Goal: Information Seeking & Learning: Learn about a topic

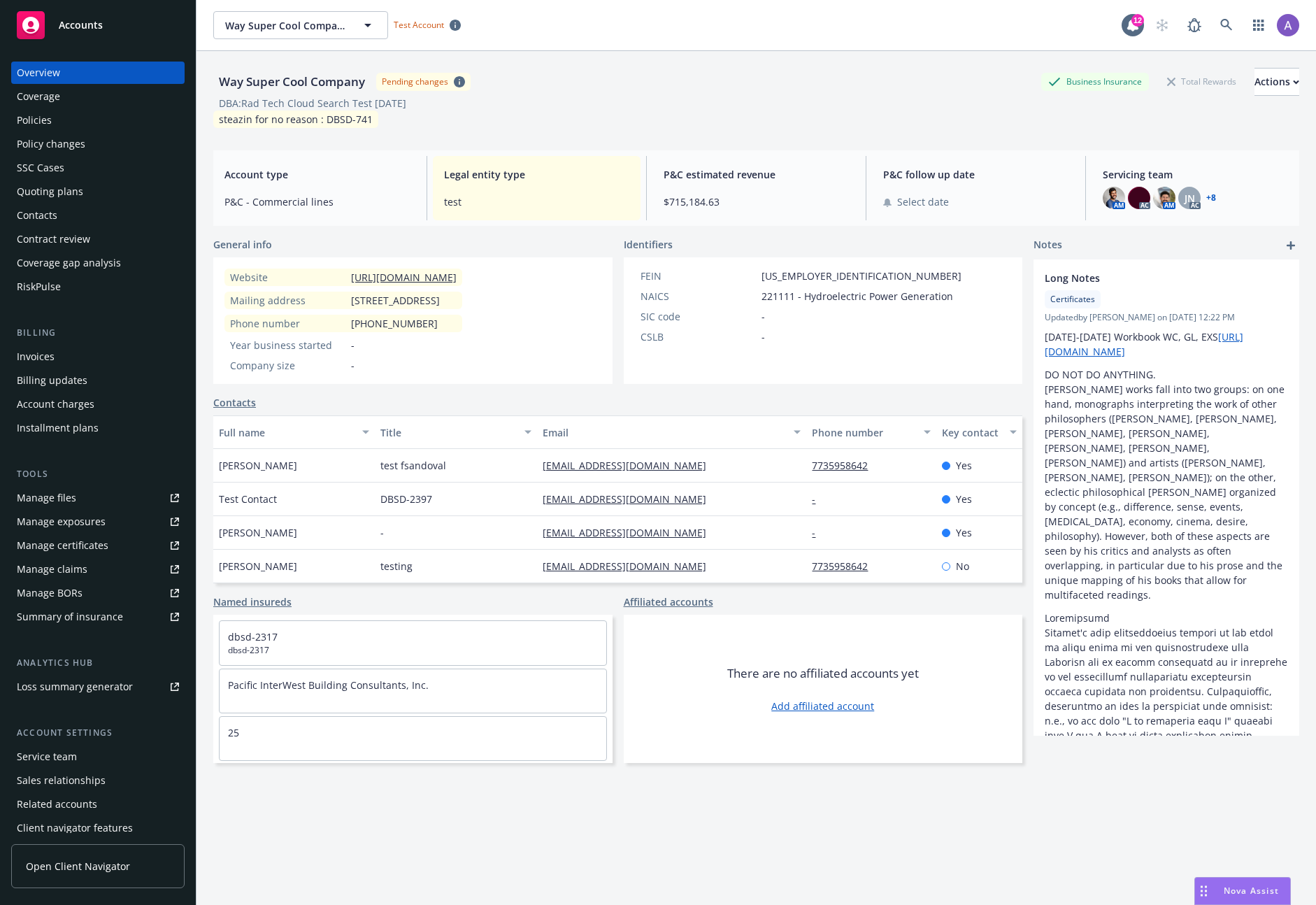
click at [68, 188] on div "Quoting plans" at bounding box center [51, 192] width 67 height 22
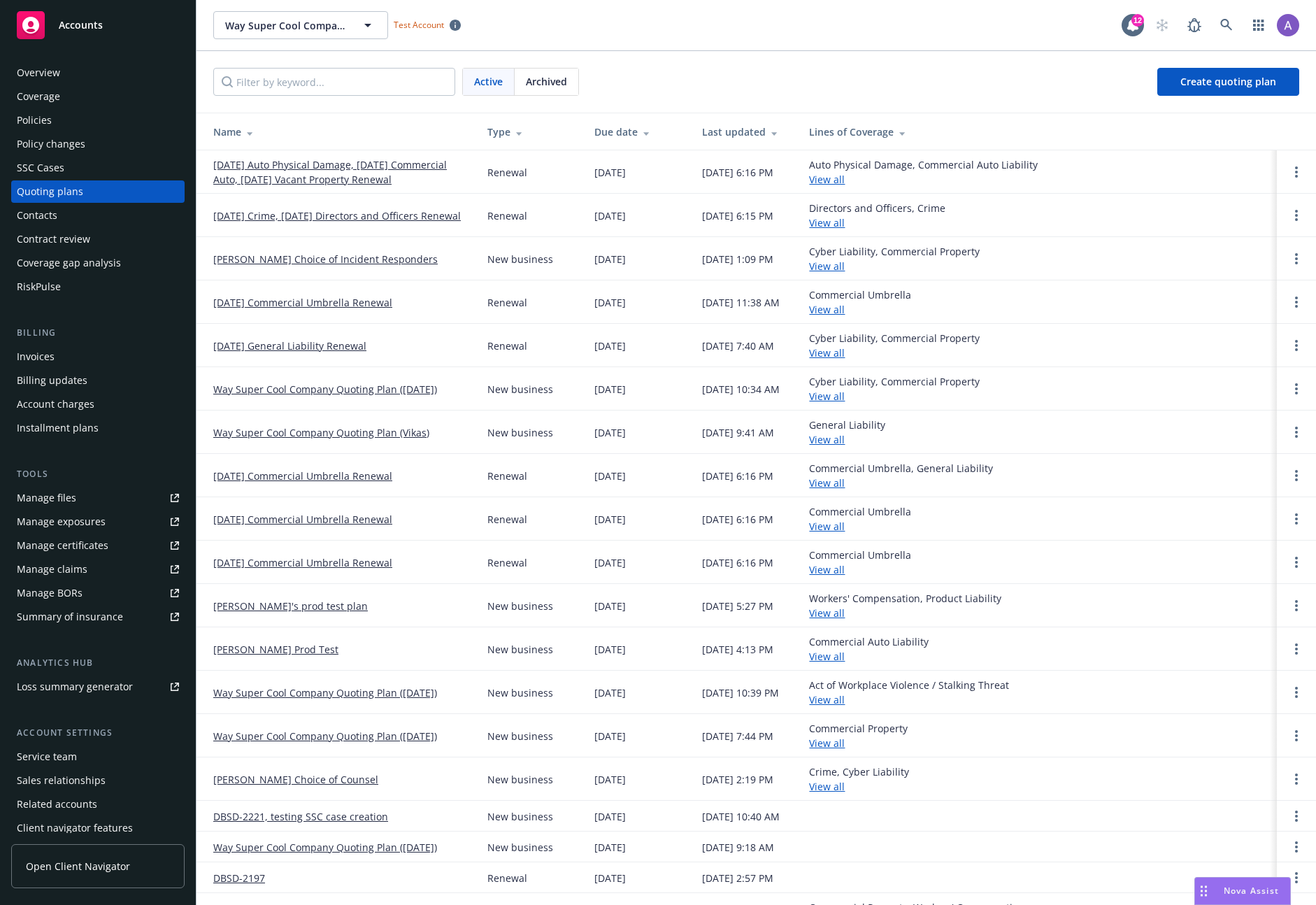
click at [306, 258] on link "[PERSON_NAME] Choice of Incident Responders" at bounding box center [326, 259] width 224 height 15
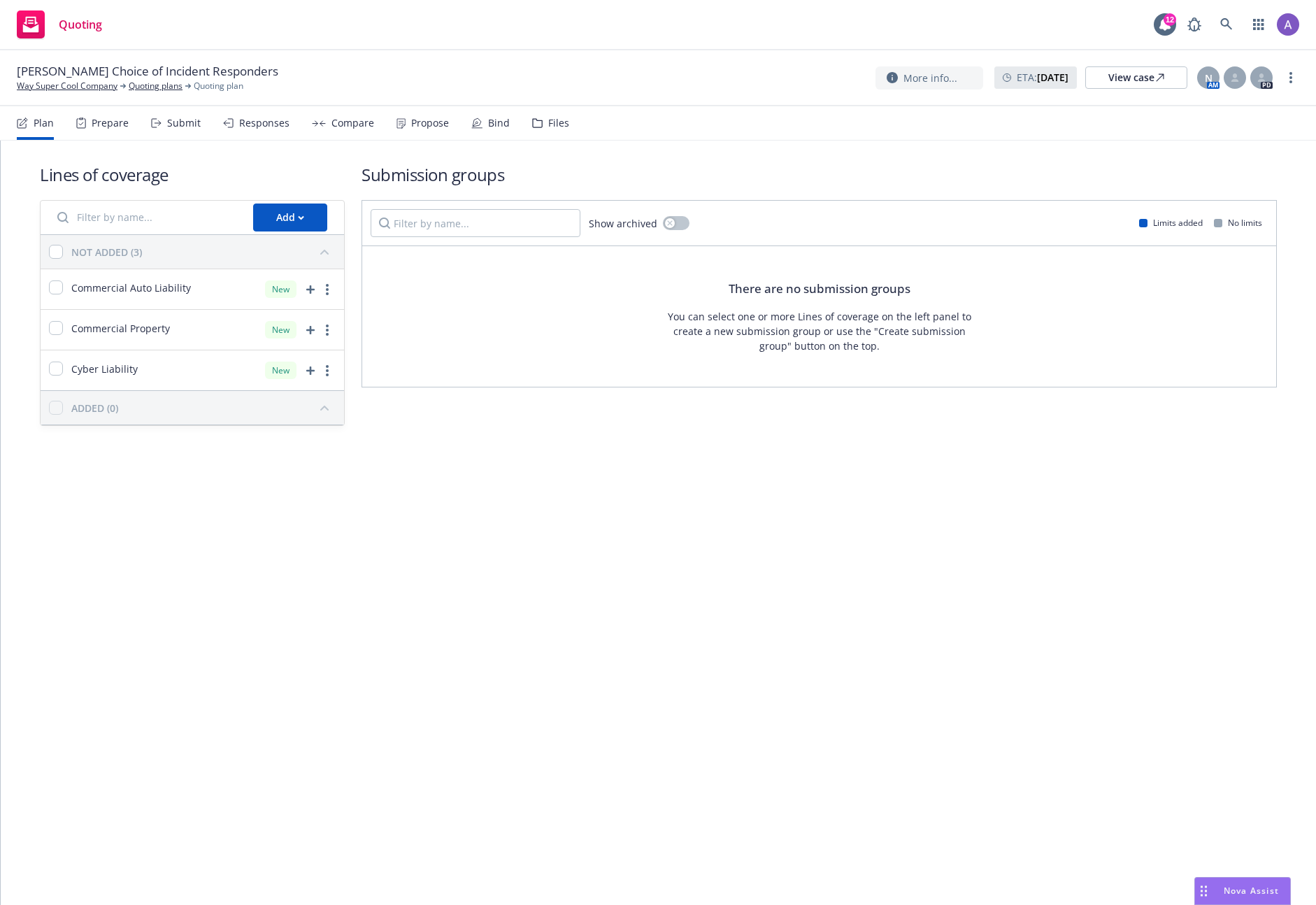
click at [93, 123] on div "Prepare" at bounding box center [110, 123] width 37 height 11
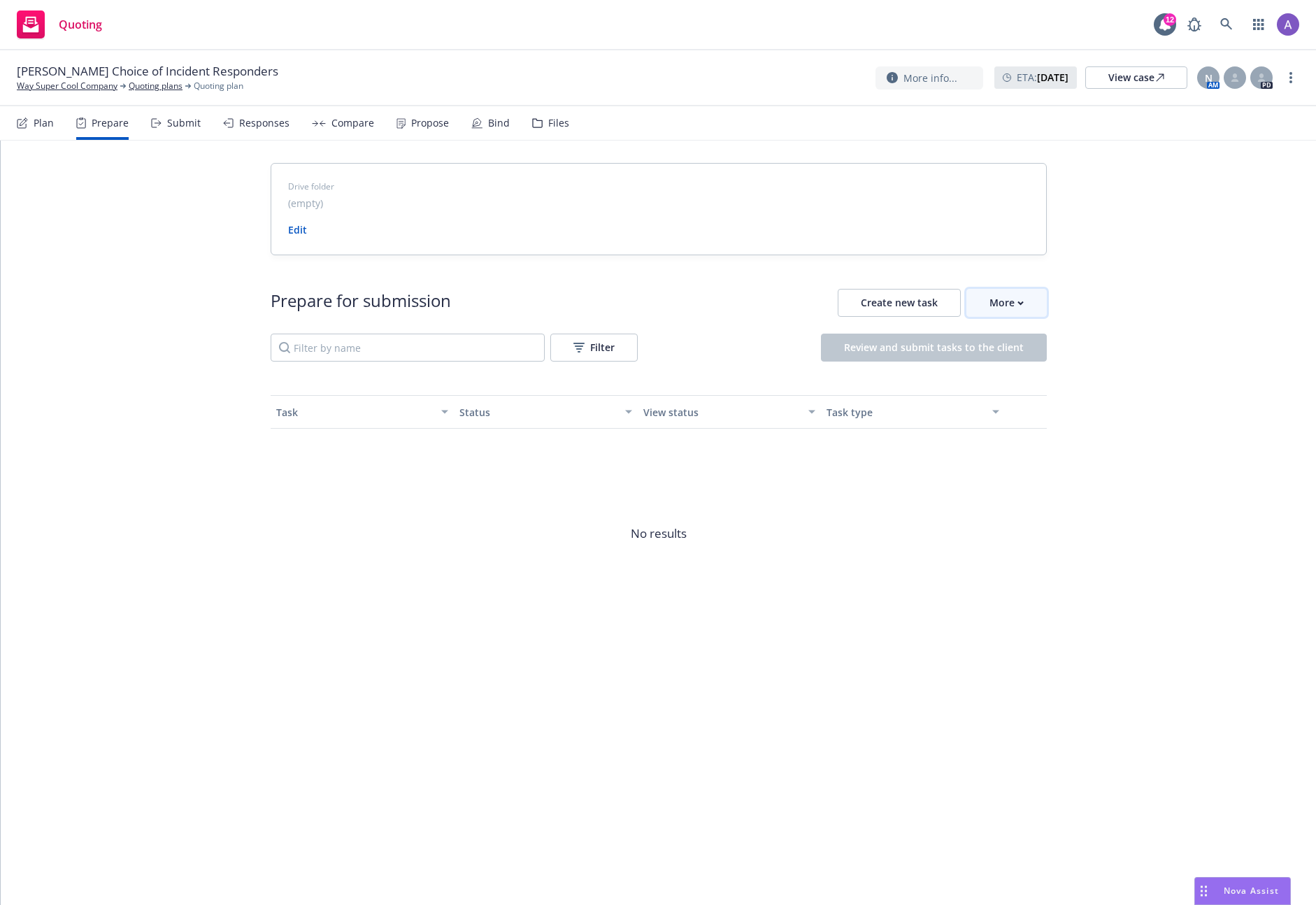
click at [1026, 304] on button "More" at bounding box center [1007, 303] width 81 height 28
click at [1042, 363] on span "Go to Indio account" at bounding box center [1029, 367] width 124 height 14
click at [1212, 33] on span at bounding box center [1226, 24] width 28 height 28
click at [1223, 27] on icon at bounding box center [1226, 24] width 13 height 13
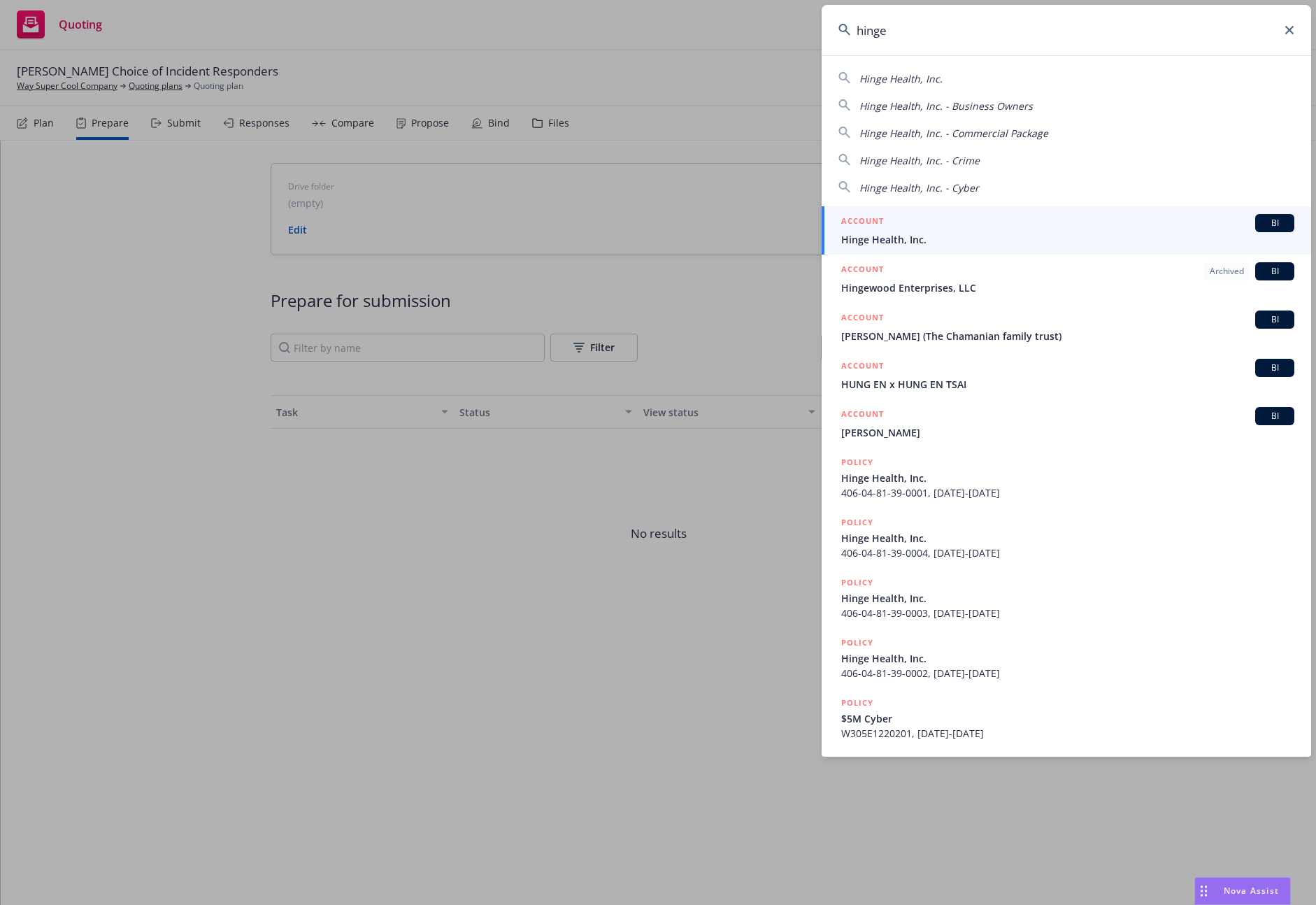
type input "hinge"
click at [967, 242] on span "Hinge Health, Inc." at bounding box center [1068, 239] width 453 height 15
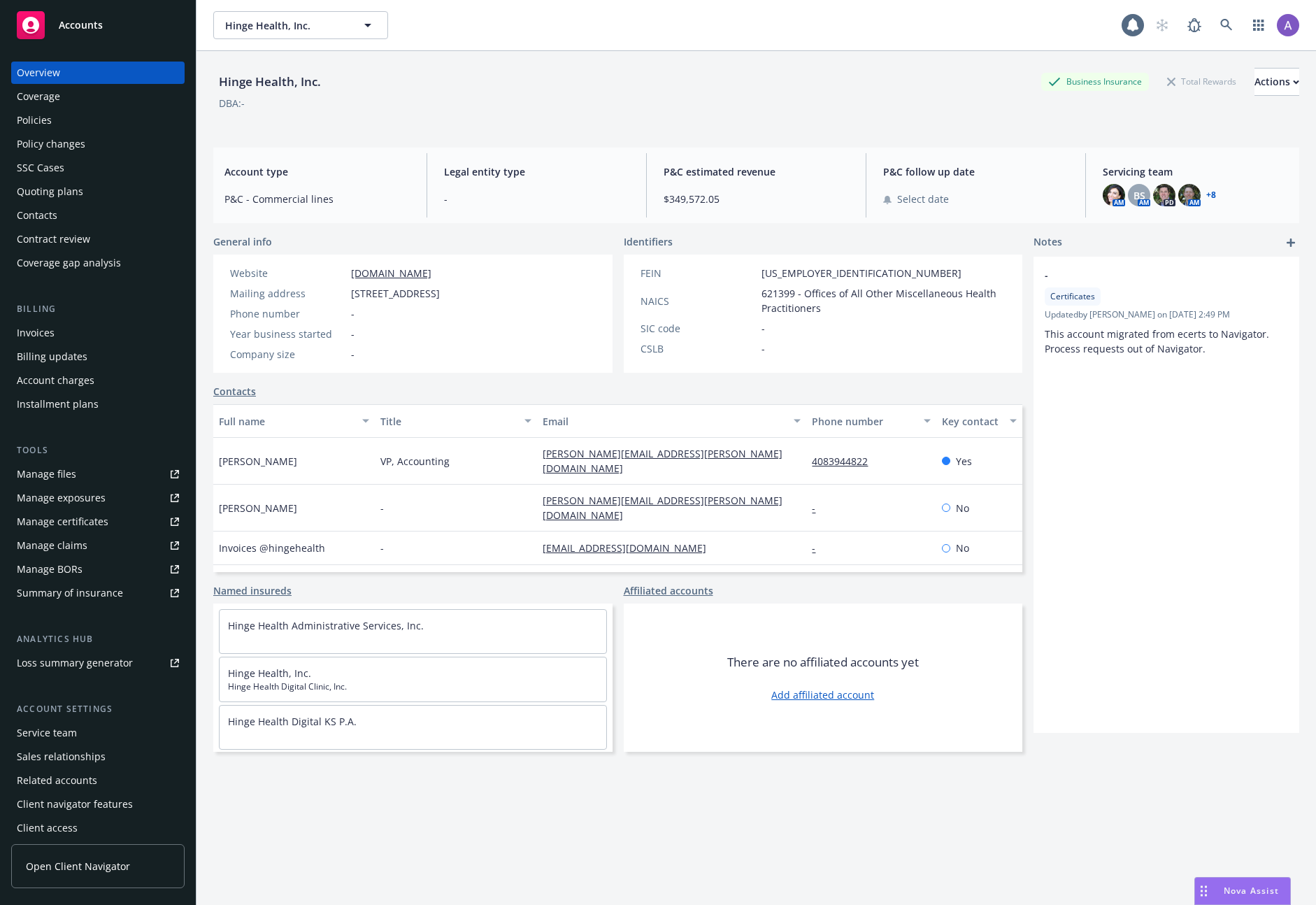
click at [50, 189] on div "Quoting plans" at bounding box center [51, 192] width 67 height 22
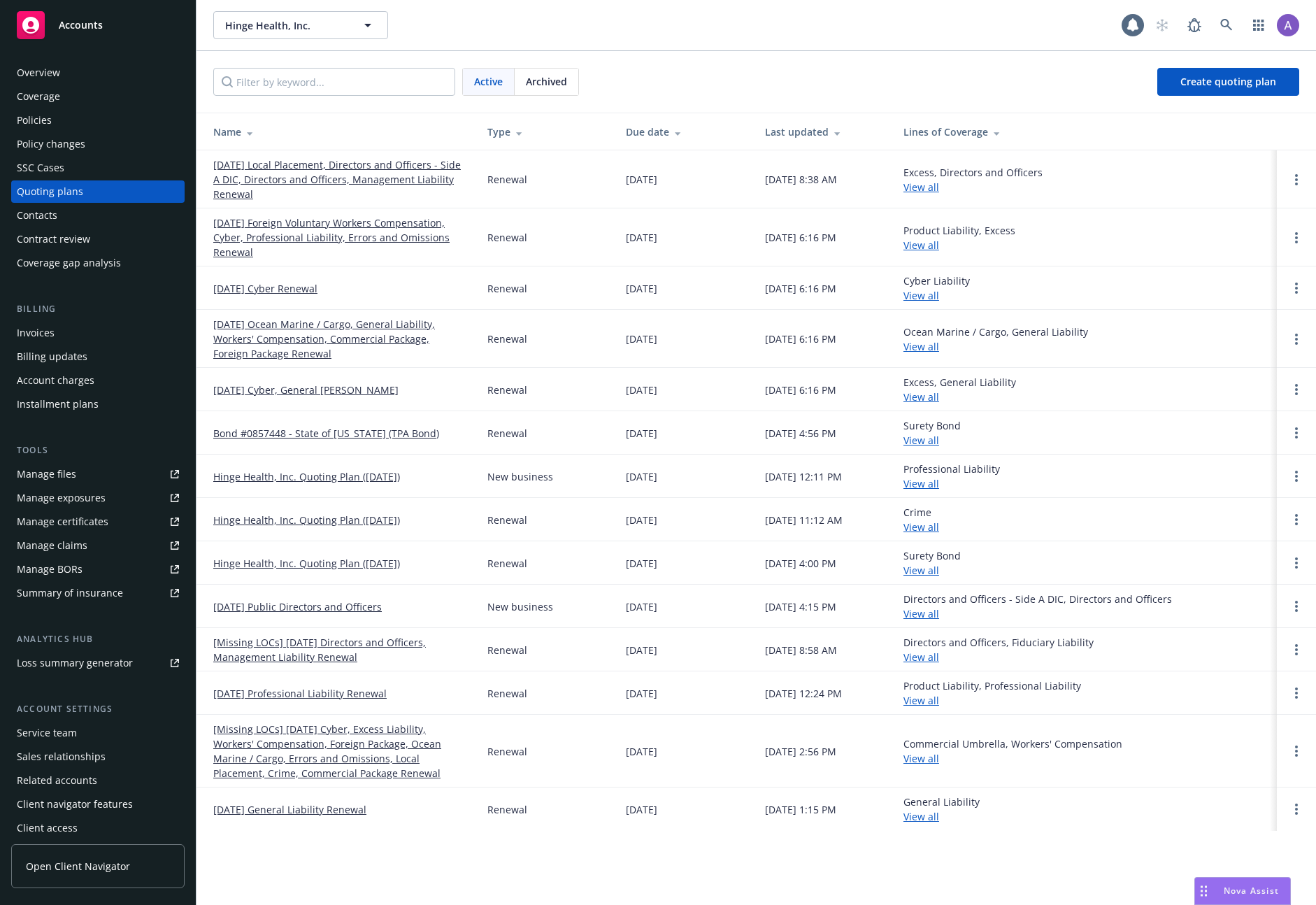
click at [299, 169] on link "[DATE] Local Placement, Directors and Officers - Side A DIC, Directors and Offi…" at bounding box center [339, 179] width 252 height 44
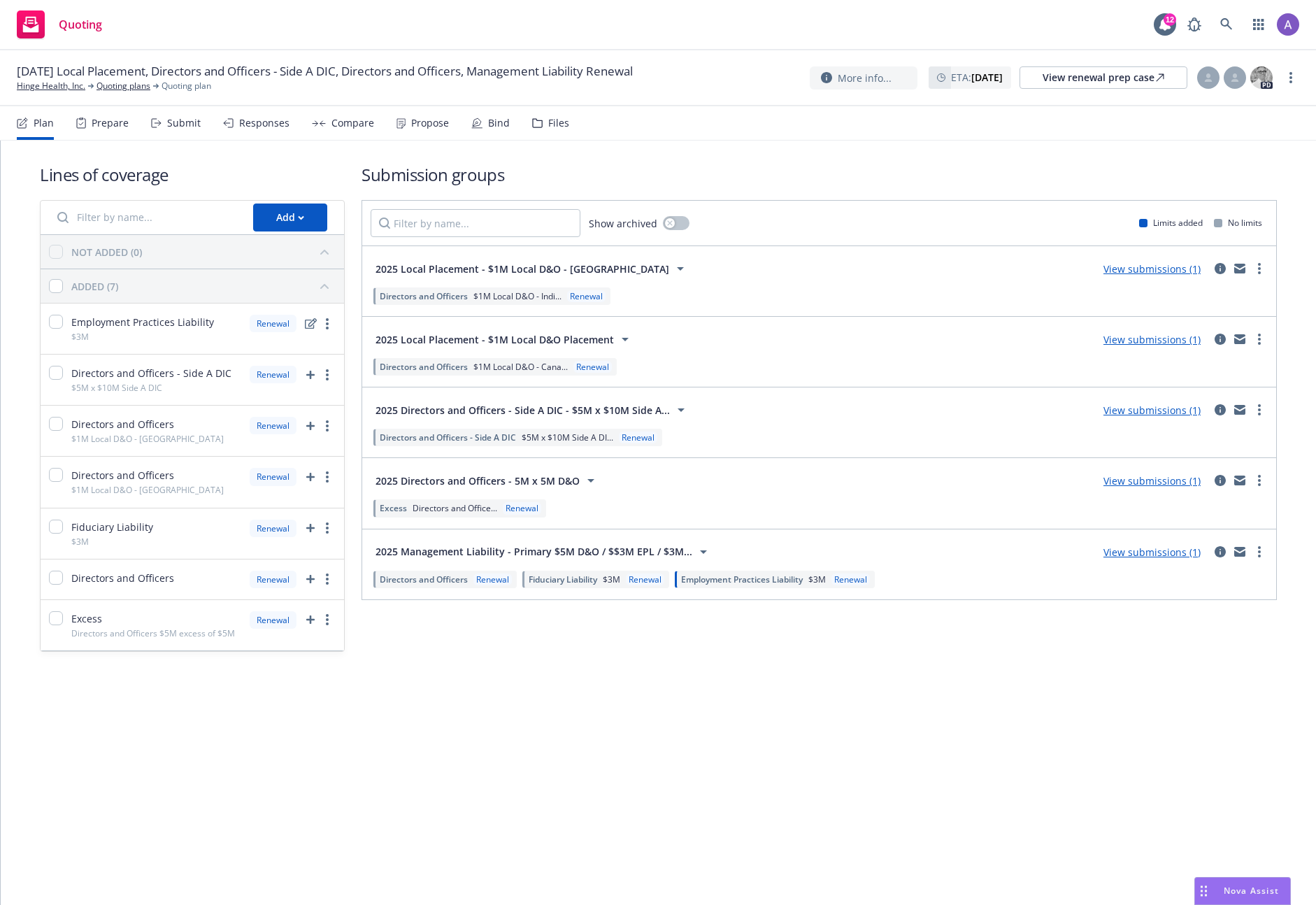
click at [131, 123] on div "Plan Prepare Submit Responses Compare Propose Bind Files" at bounding box center [293, 123] width 553 height 33
click at [109, 128] on div "Prepare" at bounding box center [110, 123] width 37 height 11
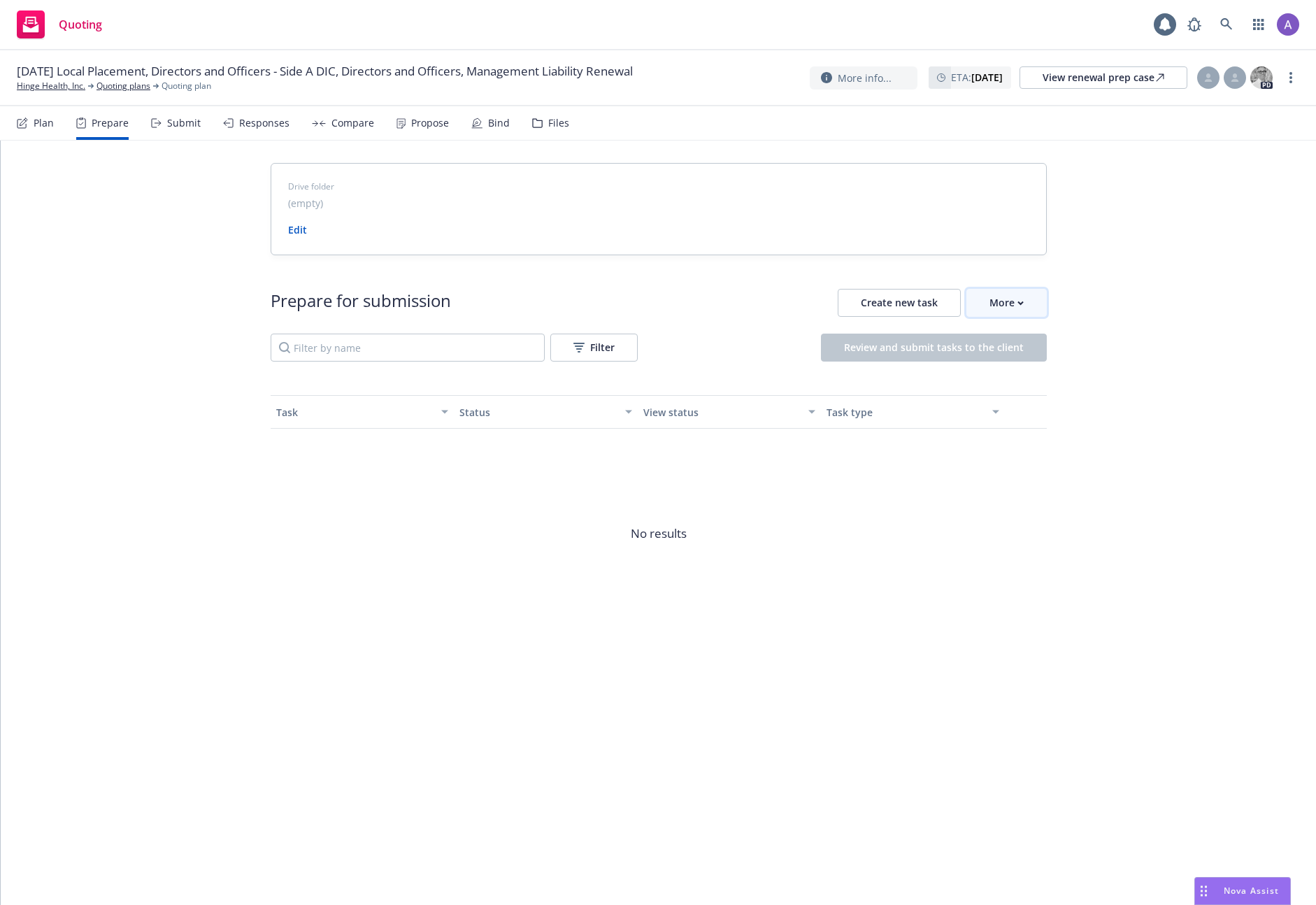
click at [1018, 298] on div "More" at bounding box center [1007, 303] width 34 height 27
click at [1065, 363] on span "Go to Indio account" at bounding box center [1029, 367] width 124 height 14
click at [1166, 280] on div "Drive folder (empty) Edit Prepare for submission Create new task More Filter Re…" at bounding box center [658, 417] width 1315 height 554
click at [1049, 294] on div "Drive folder (empty) Edit Prepare for submission Create new task More Filter Re…" at bounding box center [658, 417] width 1315 height 554
click at [1002, 303] on div "More" at bounding box center [1007, 303] width 34 height 27
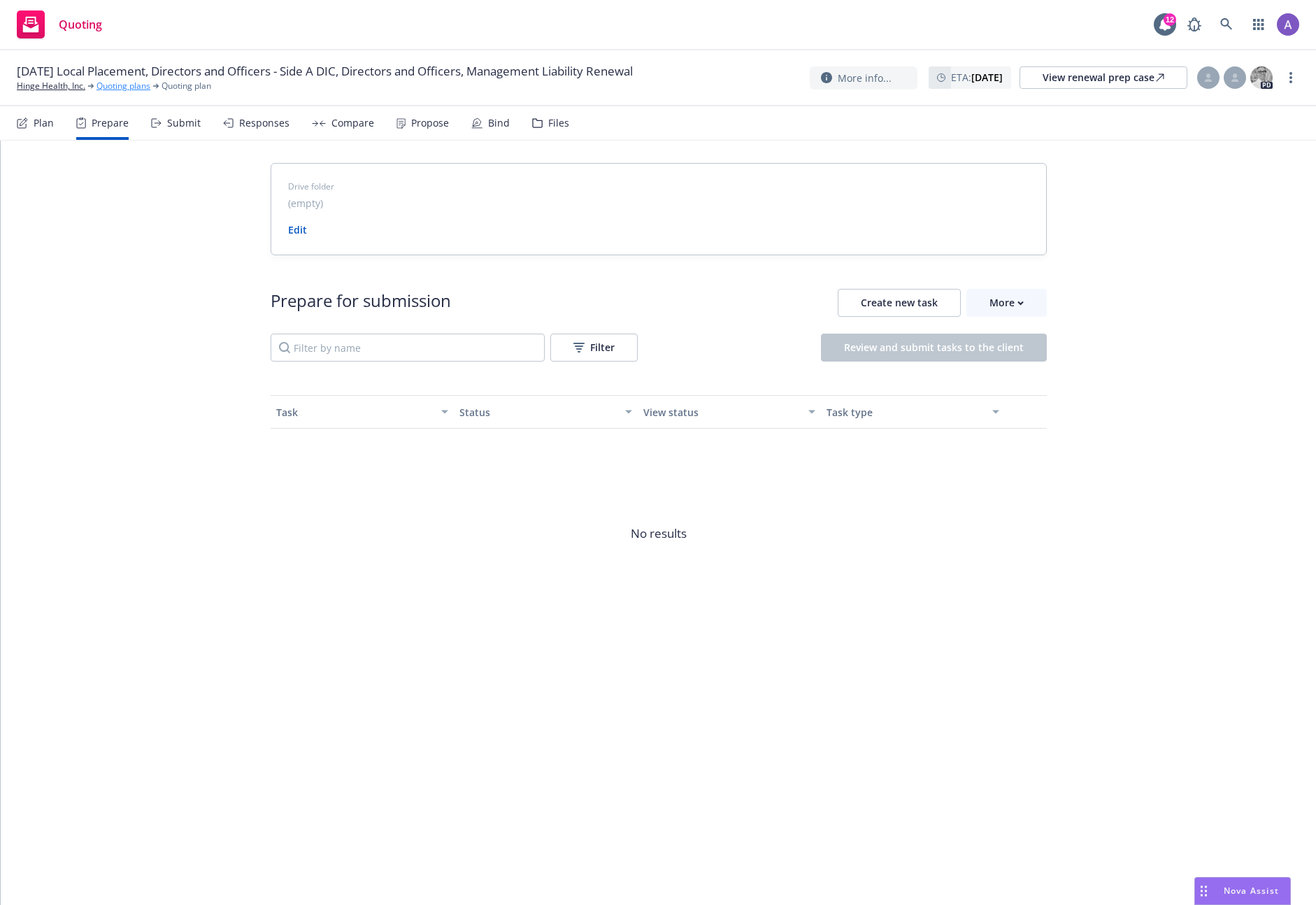
click at [135, 91] on link "Quoting plans" at bounding box center [123, 86] width 54 height 13
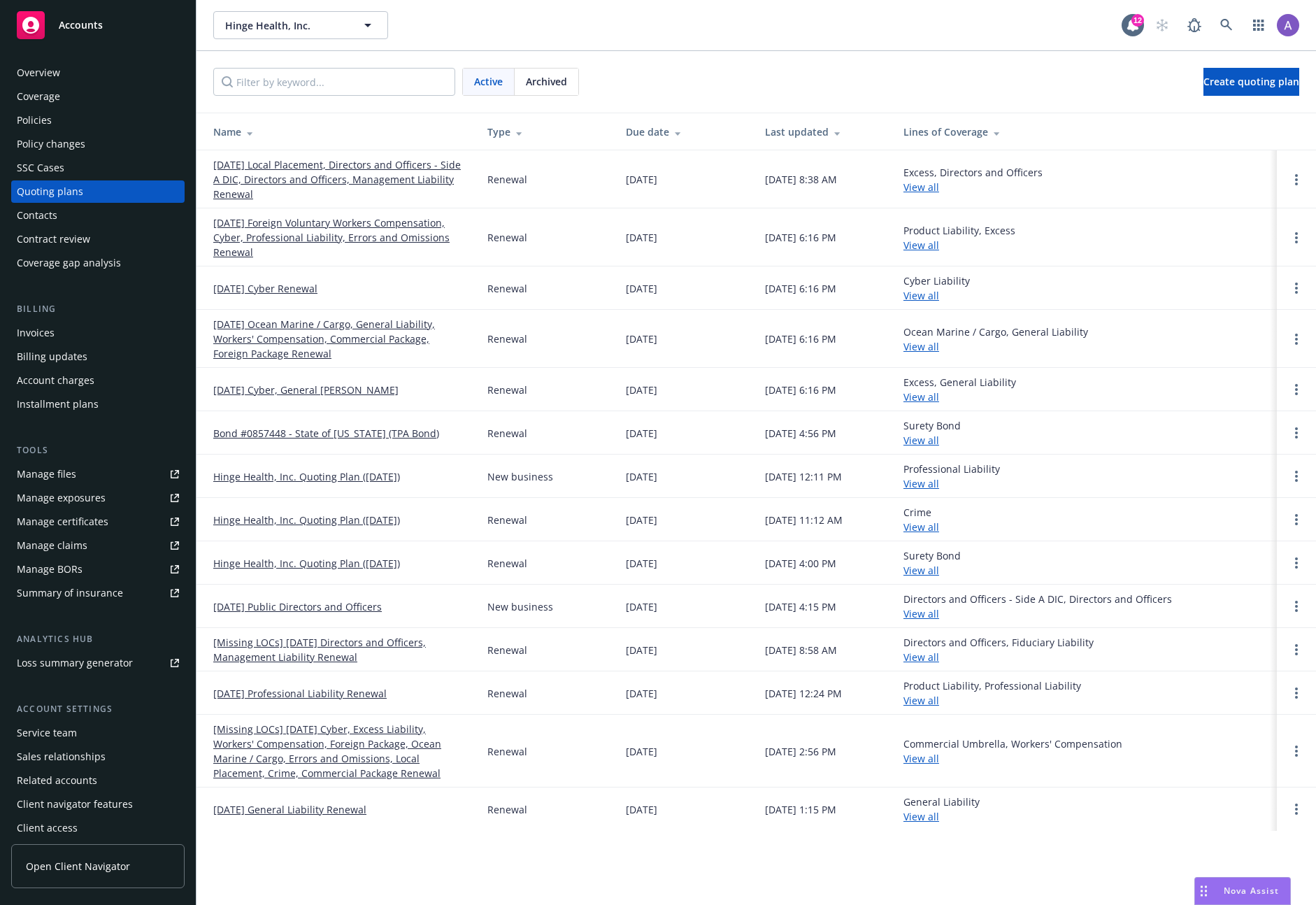
click at [278, 287] on link "[DATE] Cyber Renewal" at bounding box center [266, 288] width 105 height 15
click at [286, 289] on link "[DATE] Cyber Renewal" at bounding box center [266, 288] width 105 height 15
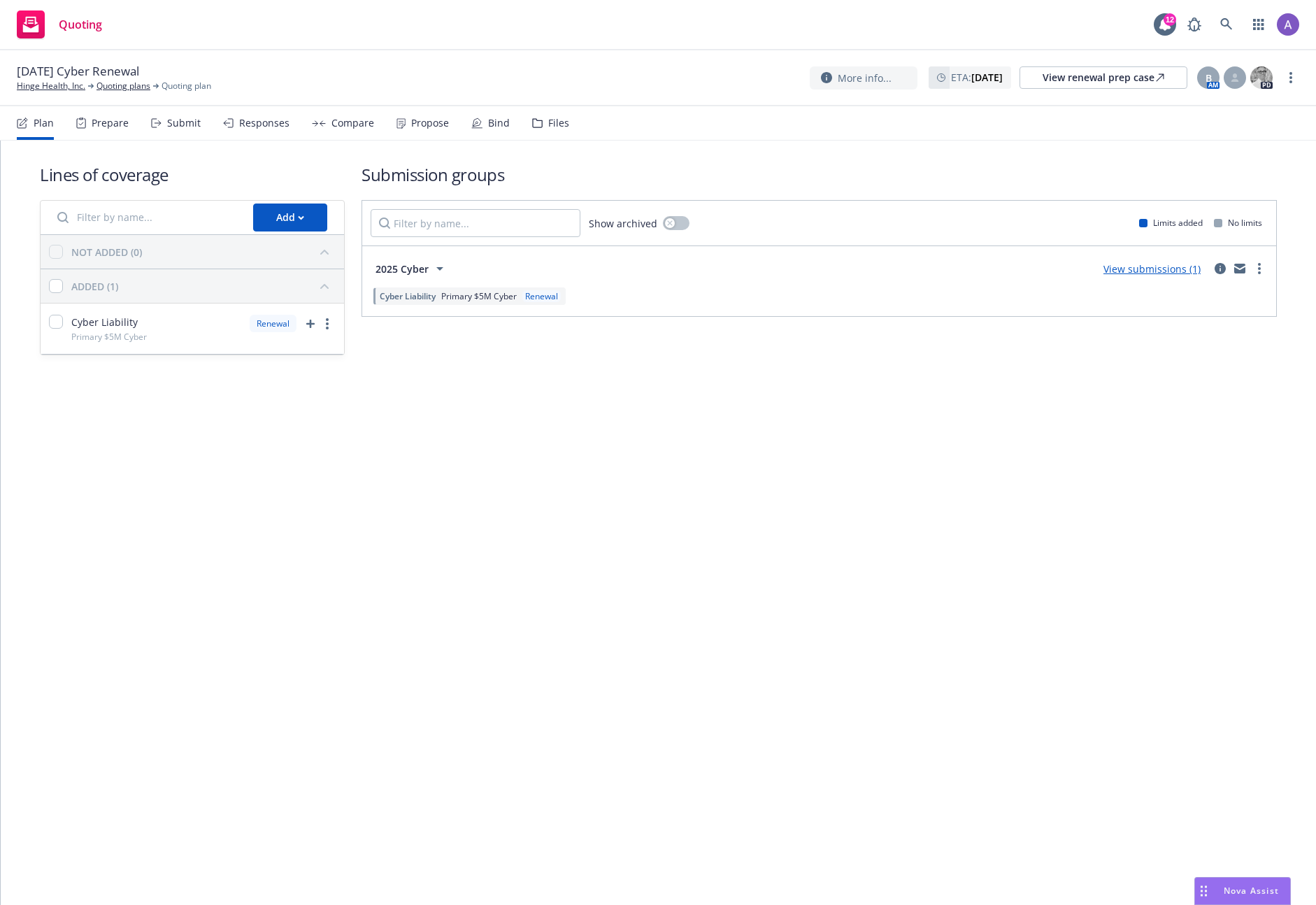
click at [109, 117] on div "Prepare" at bounding box center [110, 123] width 37 height 11
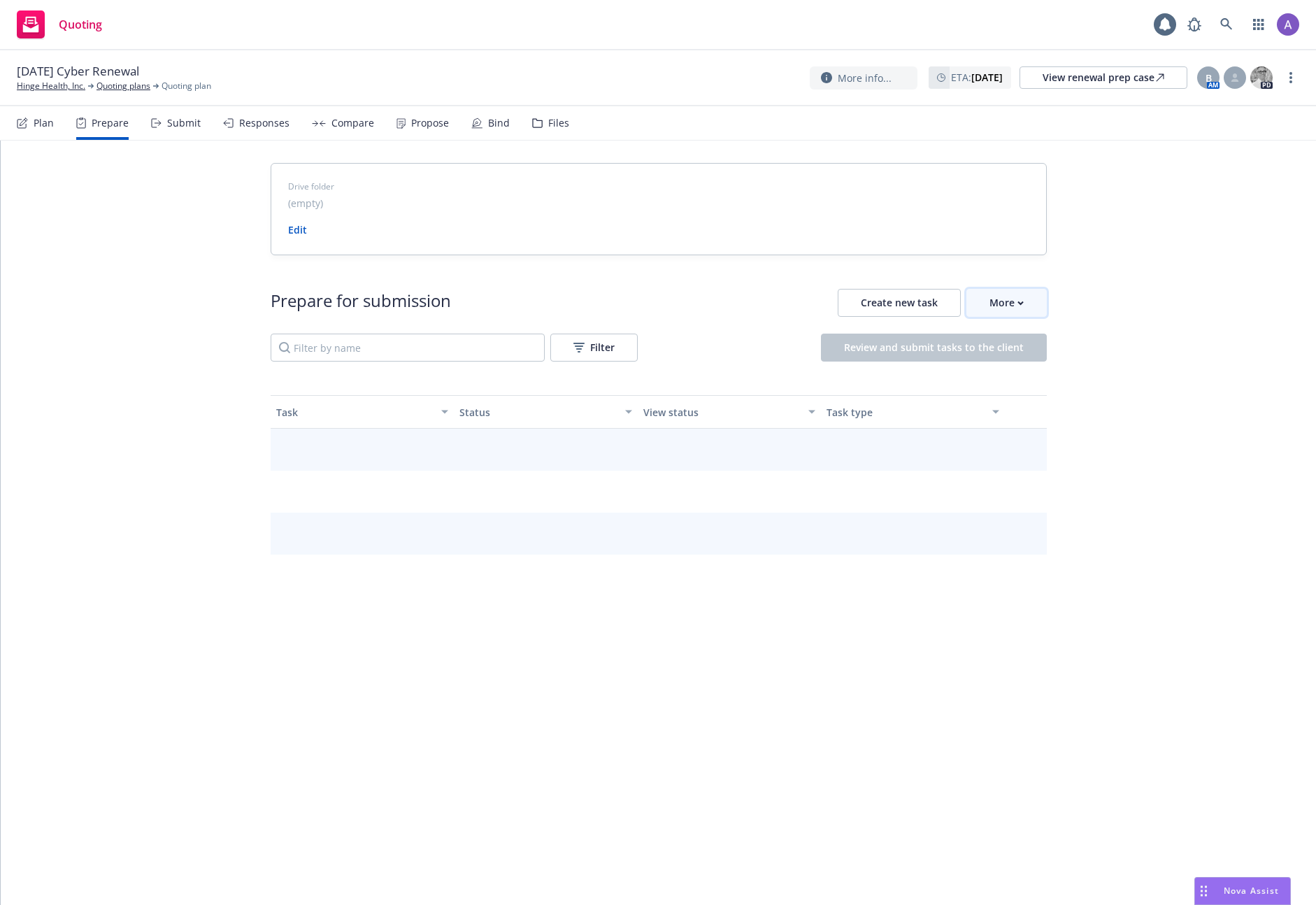
click at [1012, 292] on div "More" at bounding box center [1007, 303] width 34 height 27
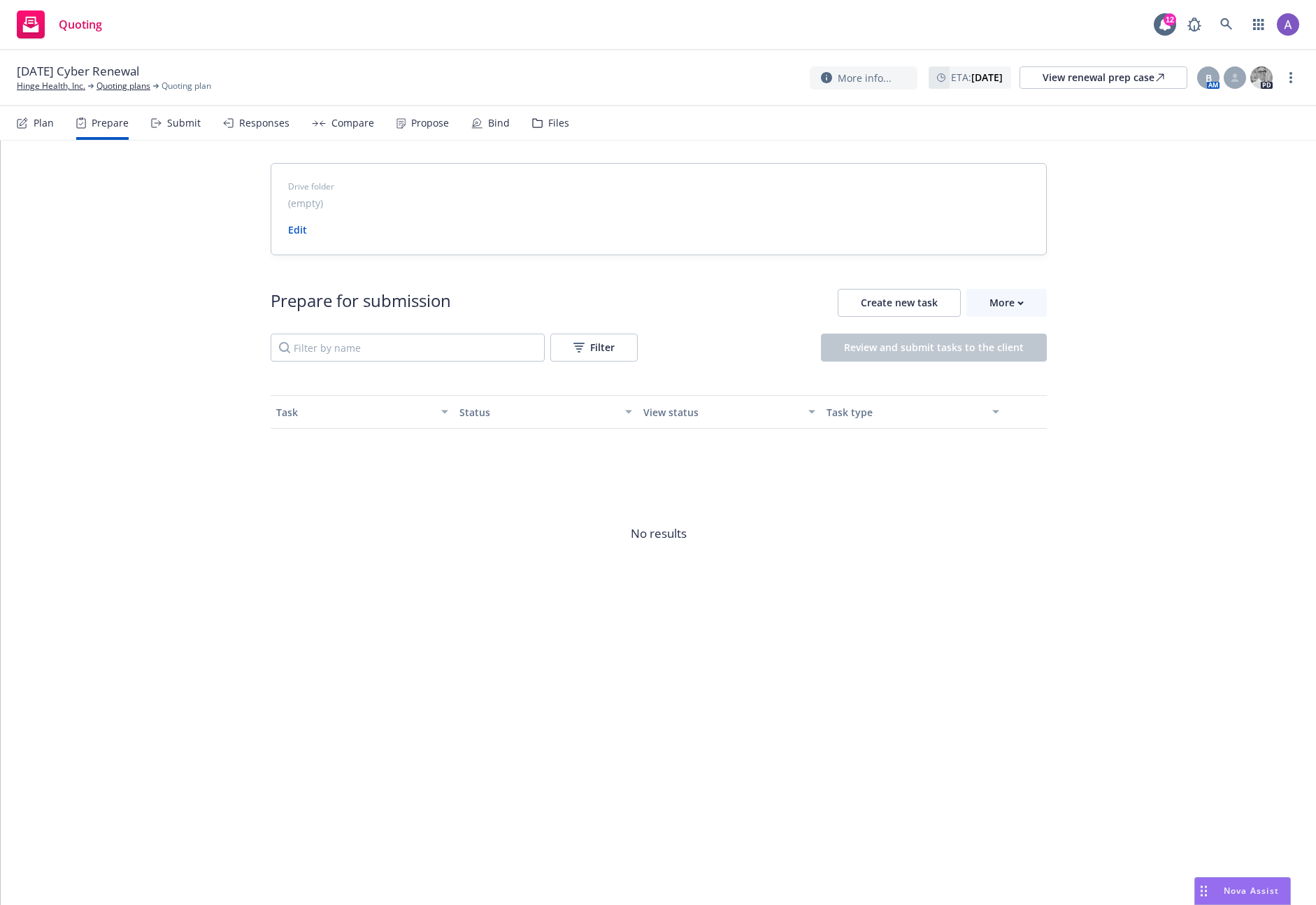
click at [619, 632] on span "No results" at bounding box center [659, 533] width 776 height 210
click at [1015, 309] on div "More" at bounding box center [1007, 303] width 34 height 27
click at [1000, 375] on link "Go to Indio account" at bounding box center [1067, 367] width 200 height 28
